Goal: Find specific page/section: Find specific page/section

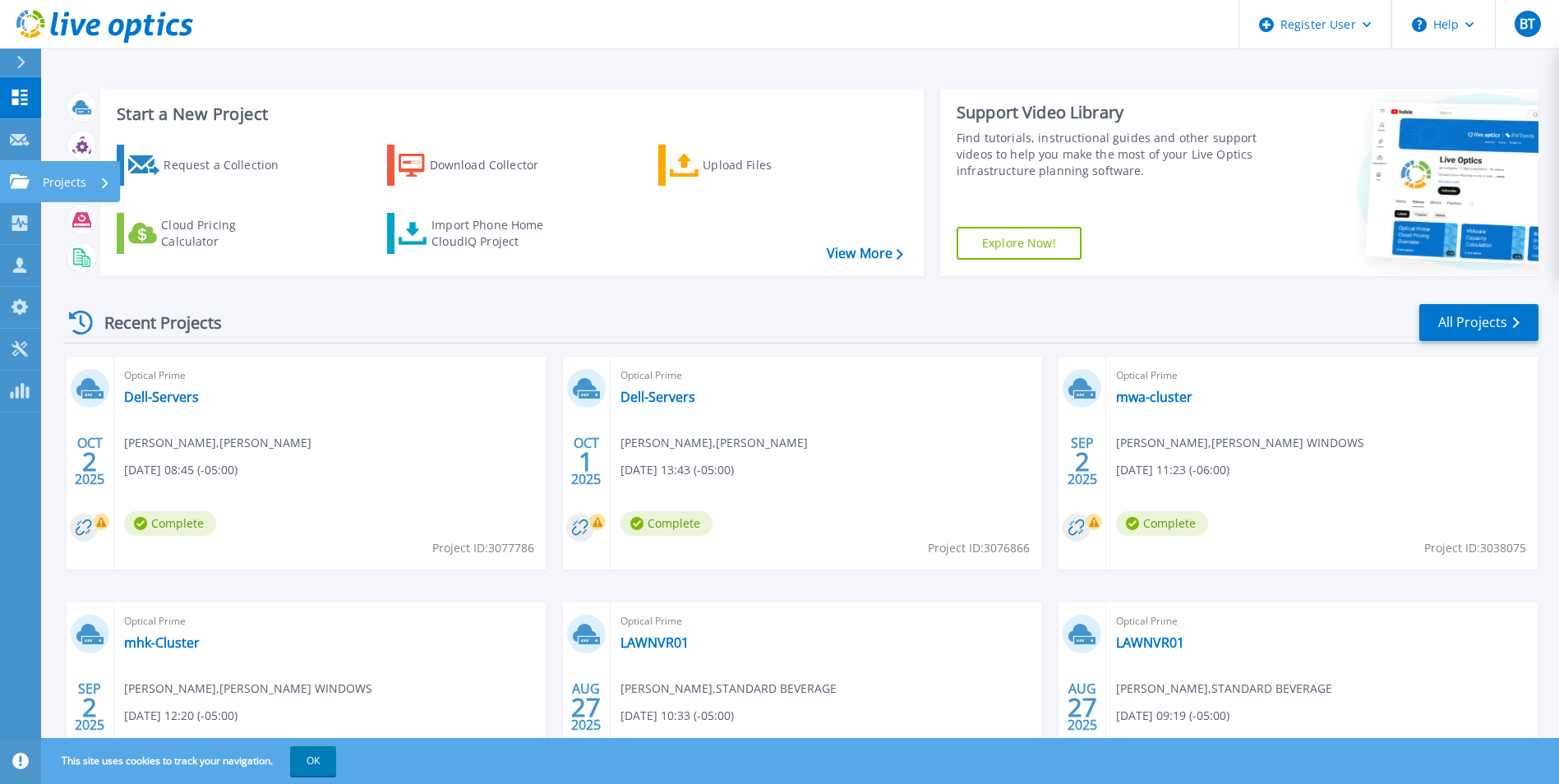
click at [26, 172] on link "Projects Projects" at bounding box center [21, 182] width 41 height 42
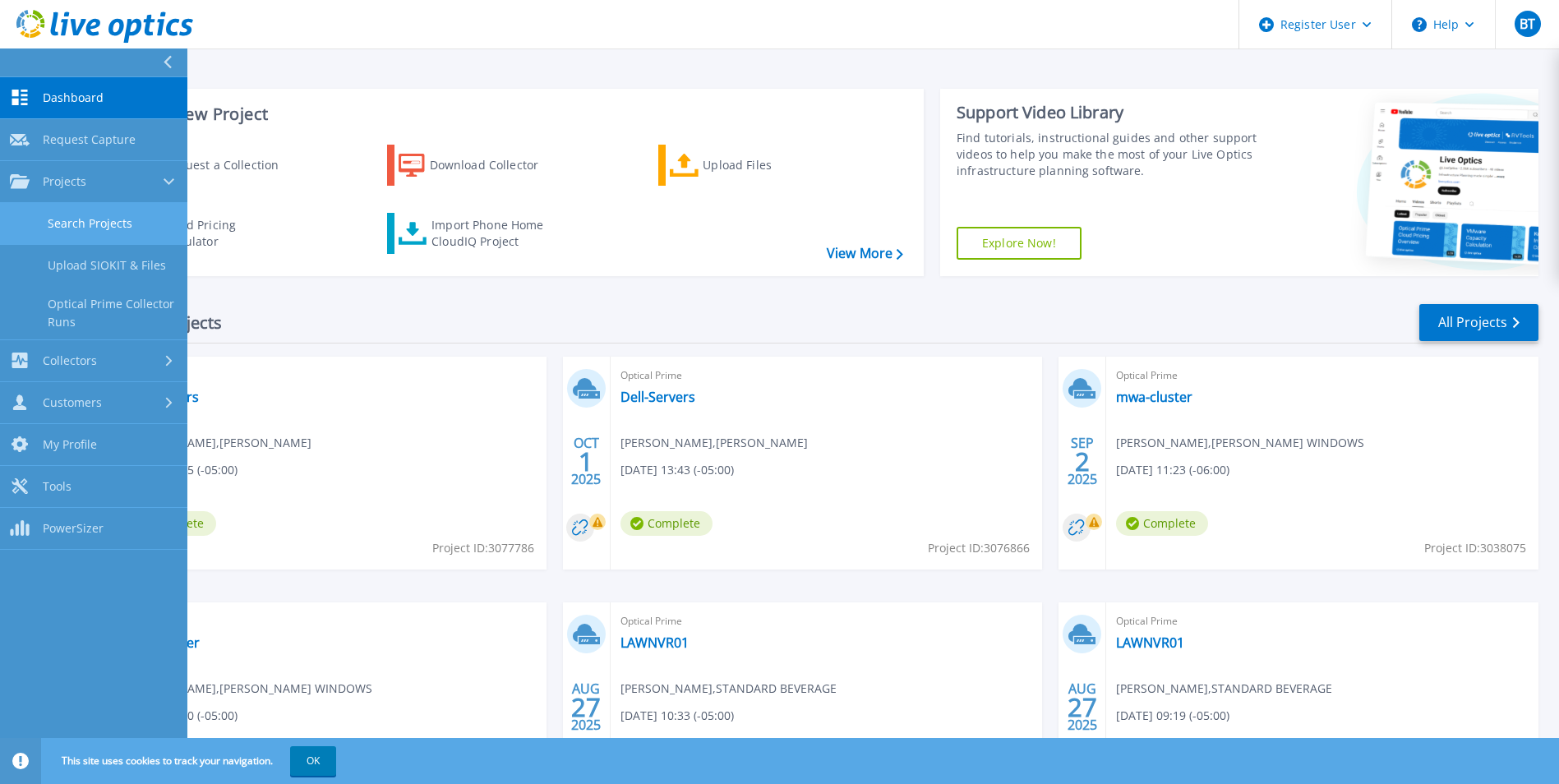
click at [123, 224] on link "Search Projects" at bounding box center [93, 223] width 187 height 42
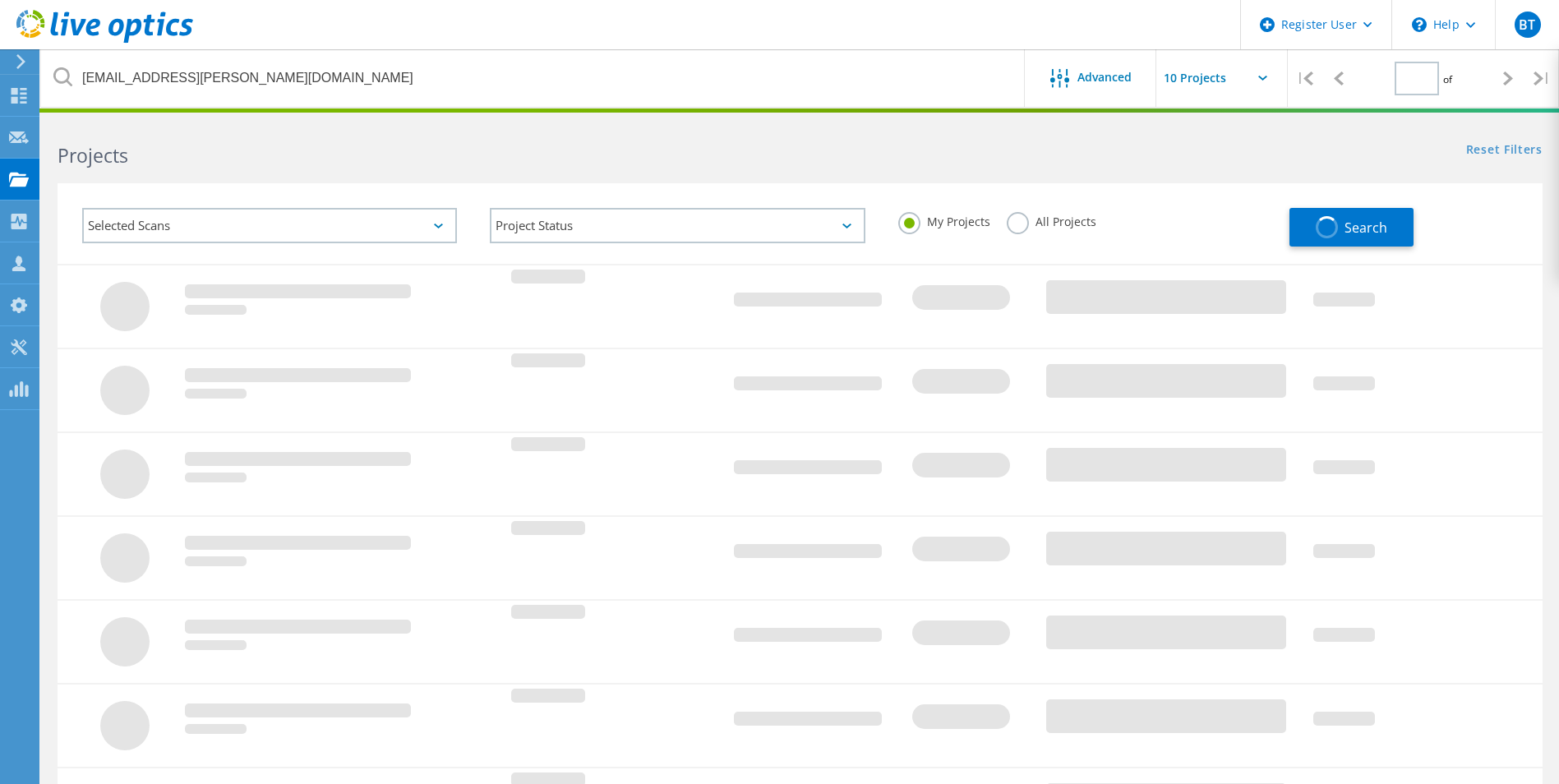
type input "1"
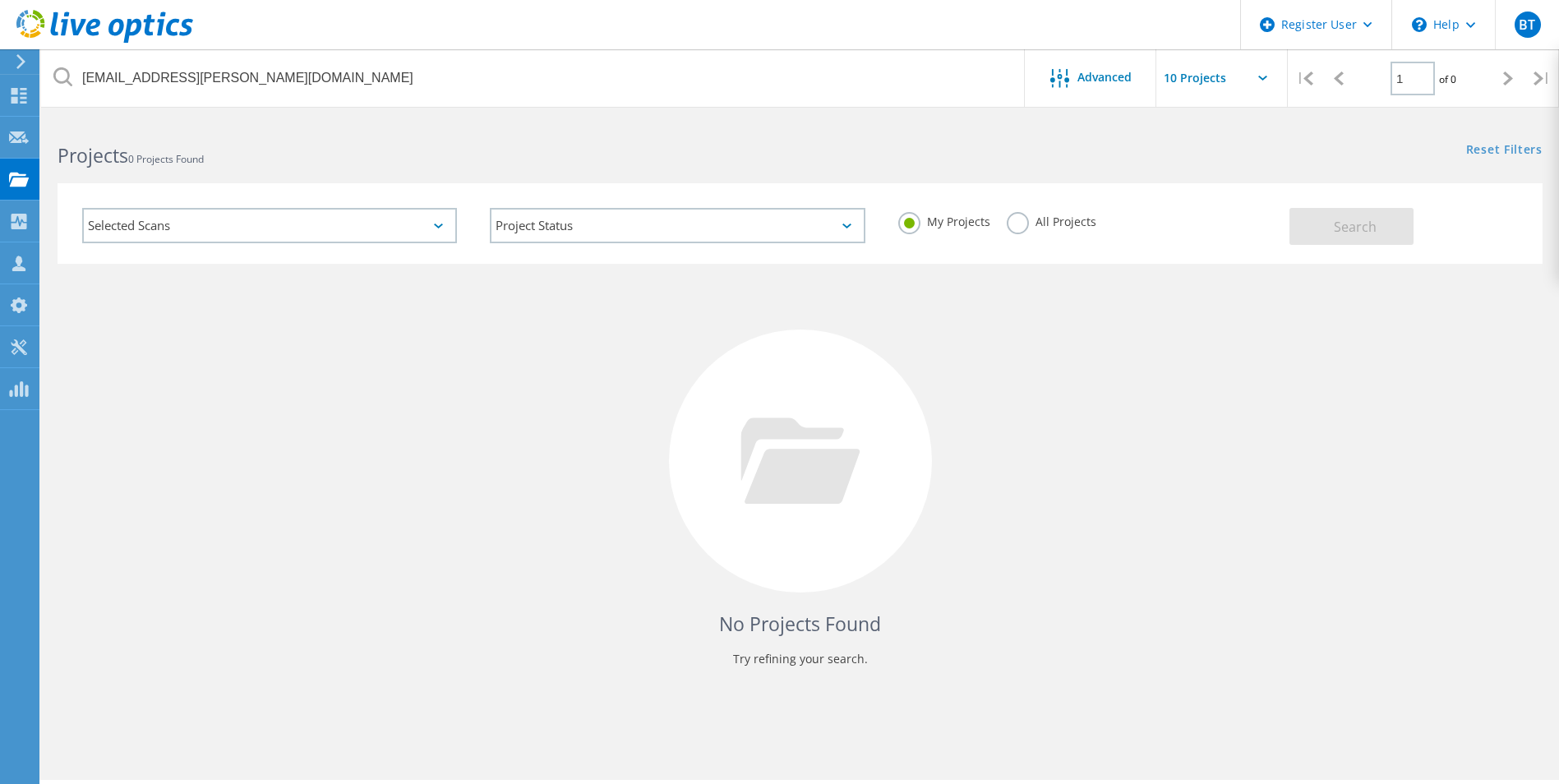
click at [1020, 221] on label "All Projects" at bounding box center [1052, 220] width 90 height 16
click at [0, 0] on input "All Projects" at bounding box center [0, 0] width 0 height 0
click at [1324, 238] on button "Search" at bounding box center [1352, 226] width 124 height 37
